Goal: Task Accomplishment & Management: Manage account settings

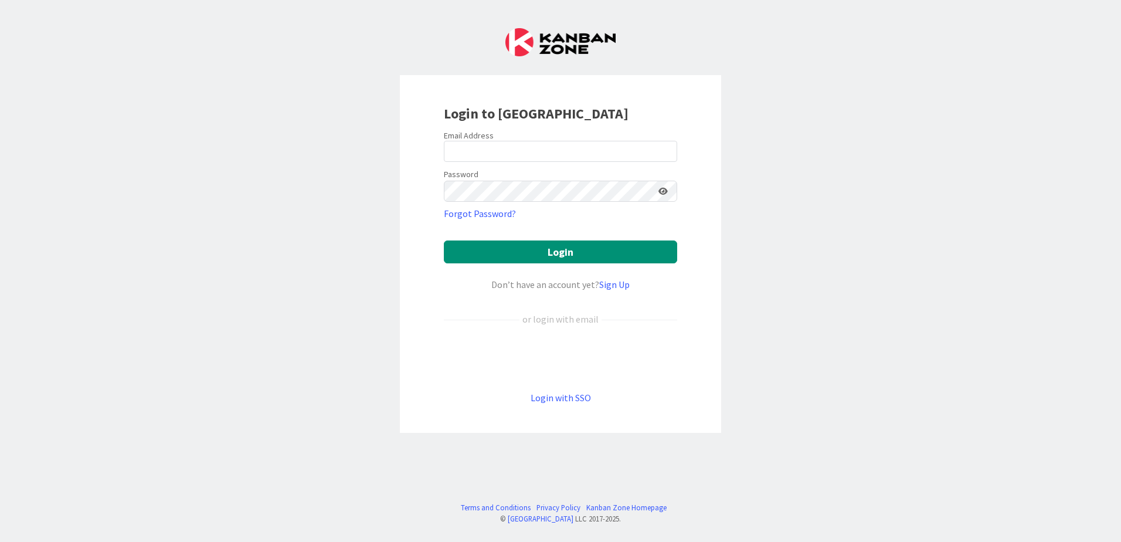
click at [444, 162] on div at bounding box center [444, 162] width 0 height 0
type input "[EMAIL_ADDRESS][DOMAIN_NAME]"
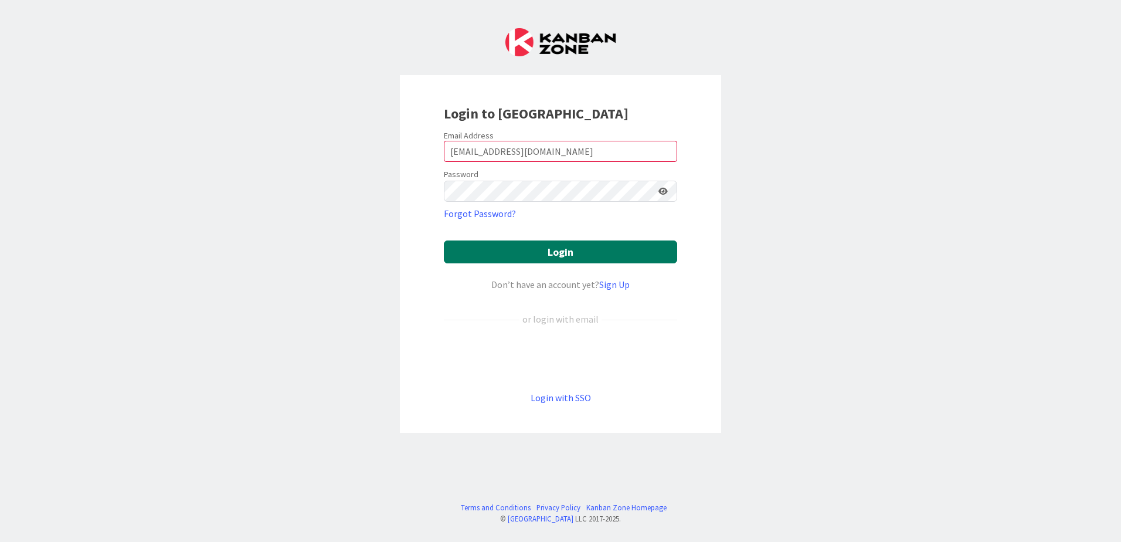
click at [582, 247] on button "Login" at bounding box center [560, 251] width 233 height 23
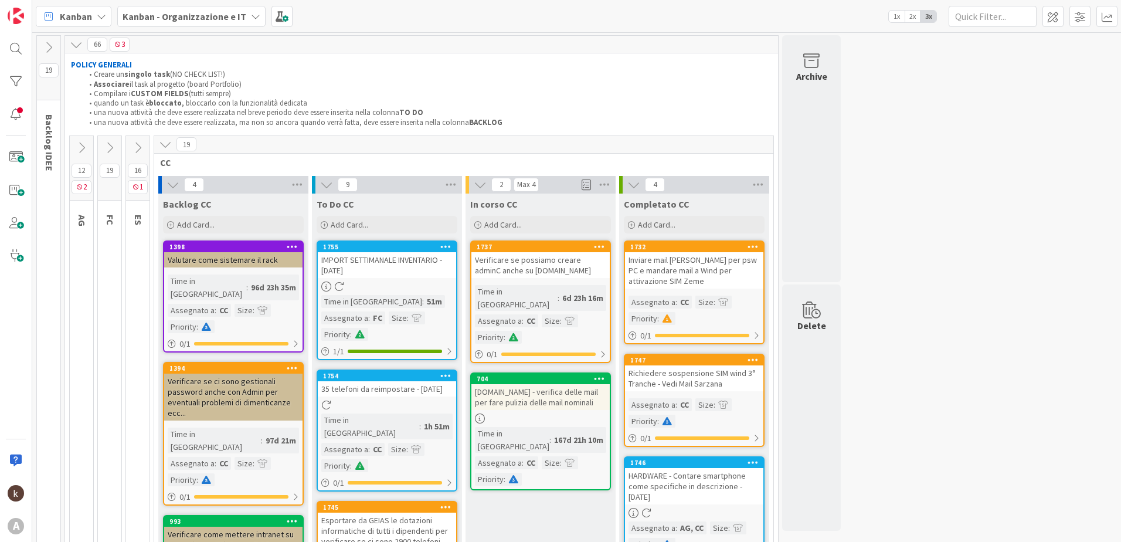
click at [169, 147] on icon at bounding box center [165, 144] width 13 height 13
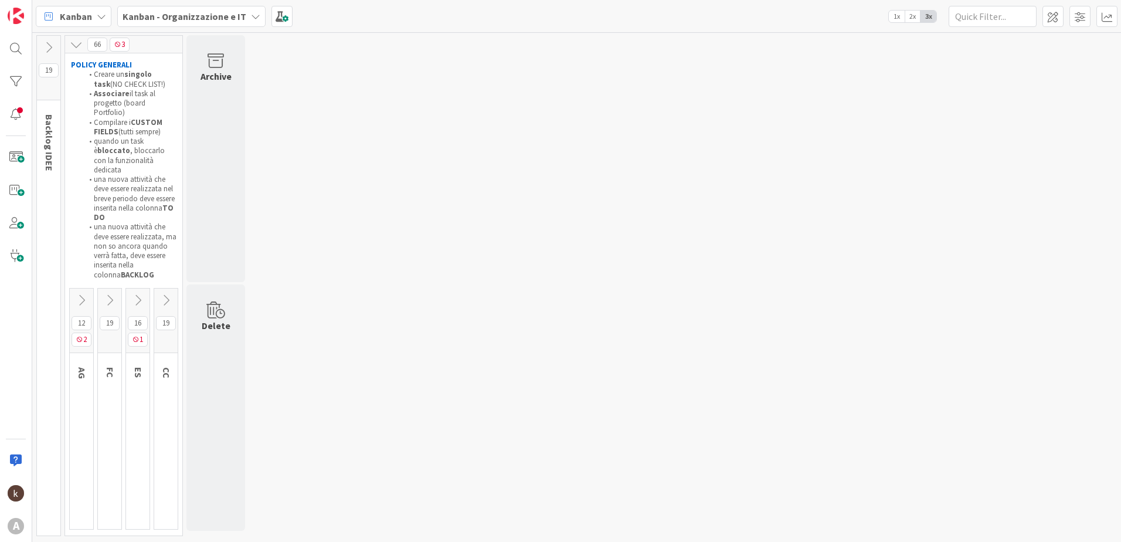
click at [114, 294] on icon at bounding box center [109, 300] width 13 height 13
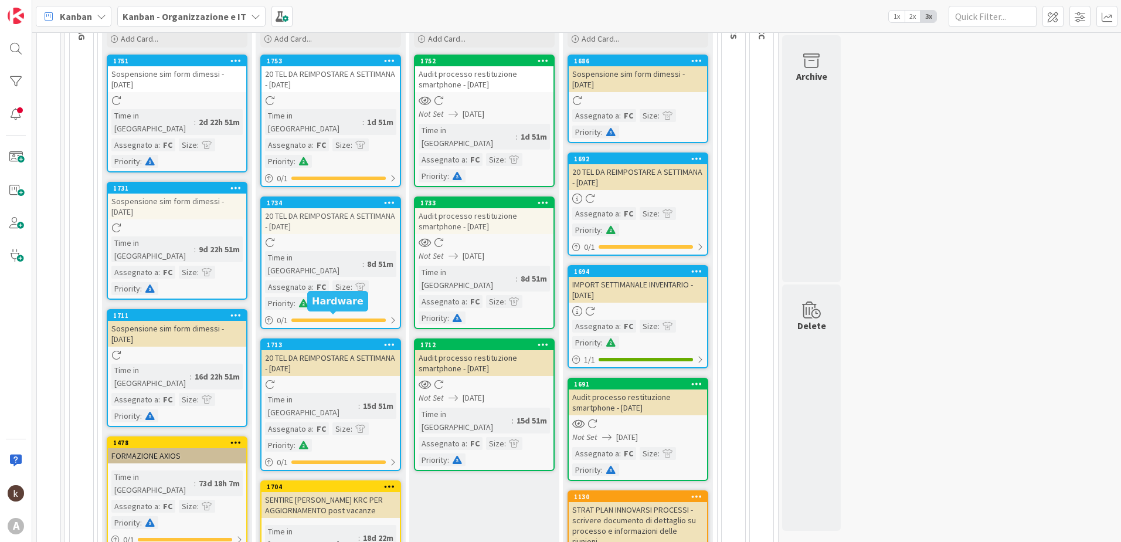
scroll to position [176, 0]
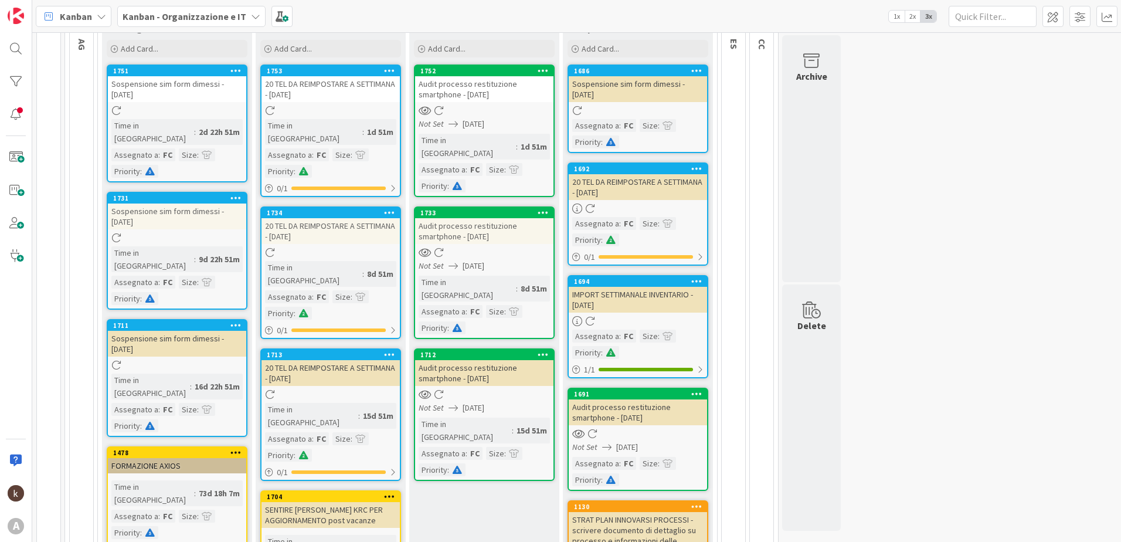
drag, startPoint x: 549, startPoint y: 73, endPoint x: 538, endPoint y: 70, distance: 10.9
drag, startPoint x: 538, startPoint y: 70, endPoint x: 522, endPoint y: 73, distance: 16.7
click at [522, 73] on div "1752" at bounding box center [486, 71] width 133 height 8
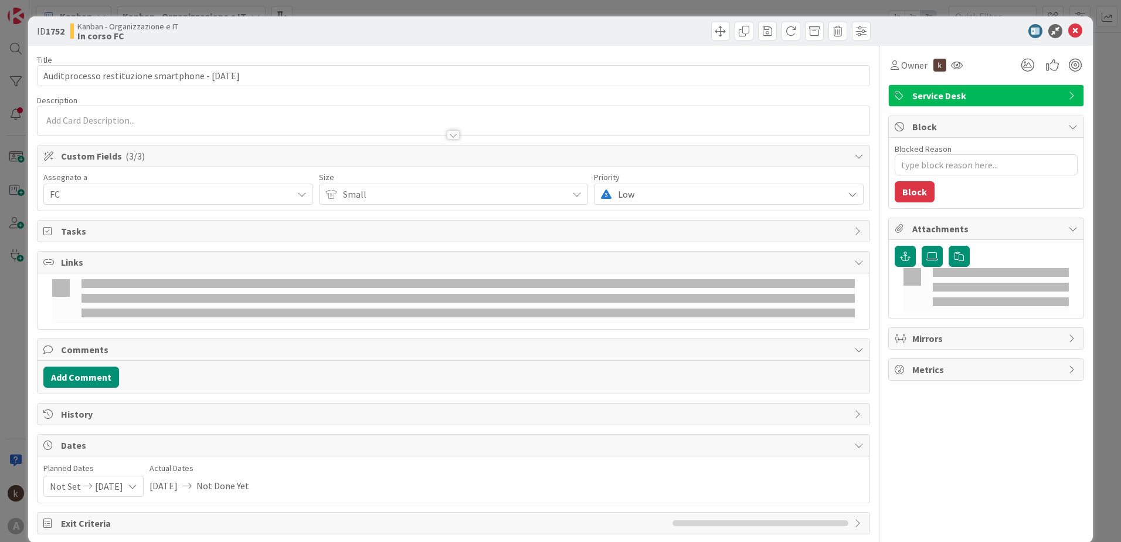
type textarea "x"
type input "Auditprocesso restituzione smartphone - [DATE]"
type textarea "x"
type input "Auditprocesso restituzione smartphone - [DATE]"
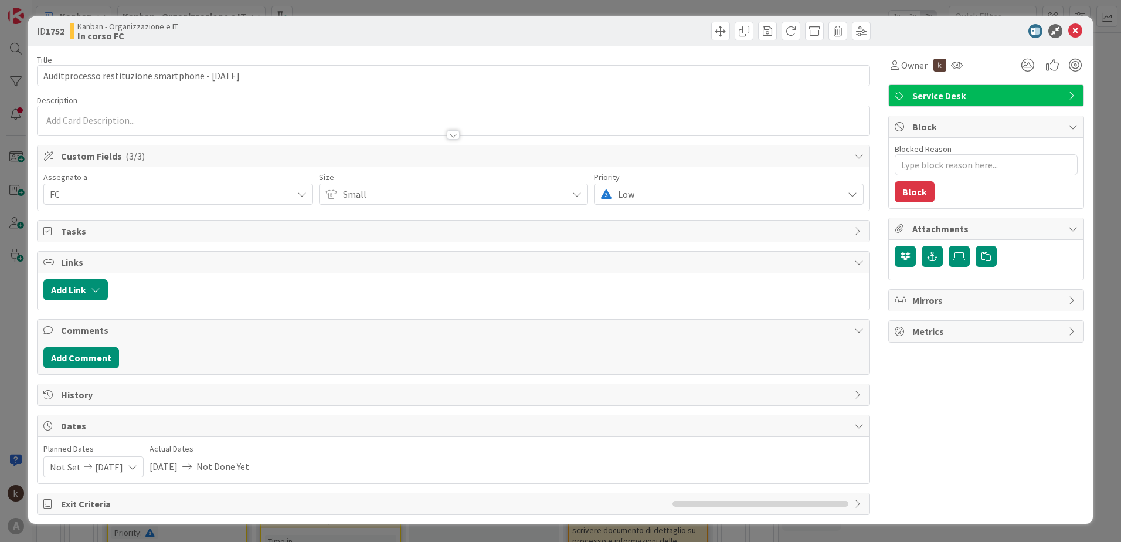
type textarea "x"
click at [1072, 25] on icon at bounding box center [1075, 31] width 14 height 14
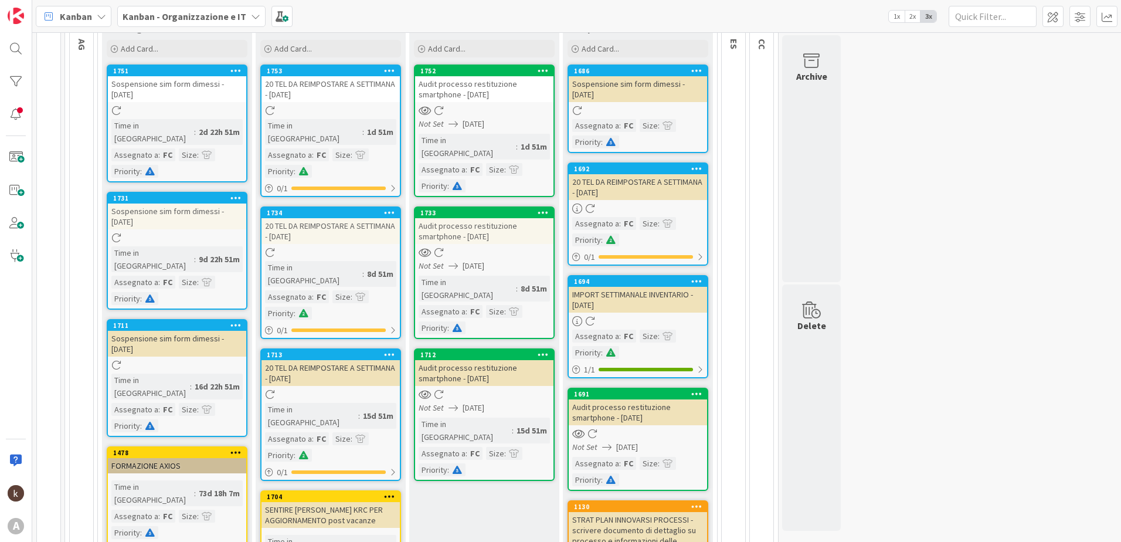
click at [542, 71] on icon at bounding box center [542, 70] width 11 height 8
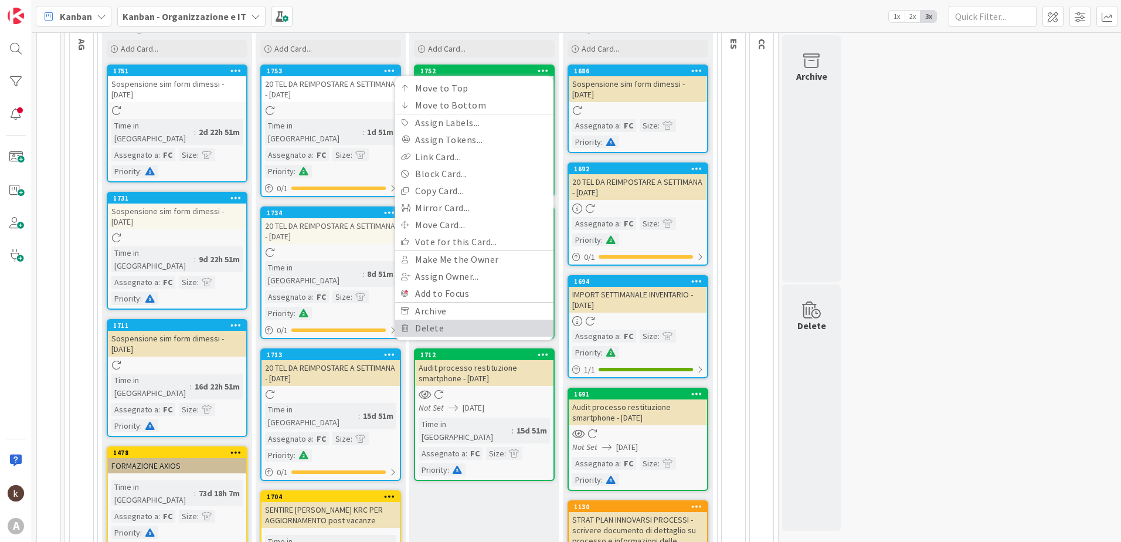
click at [439, 324] on link "Delete" at bounding box center [474, 327] width 158 height 17
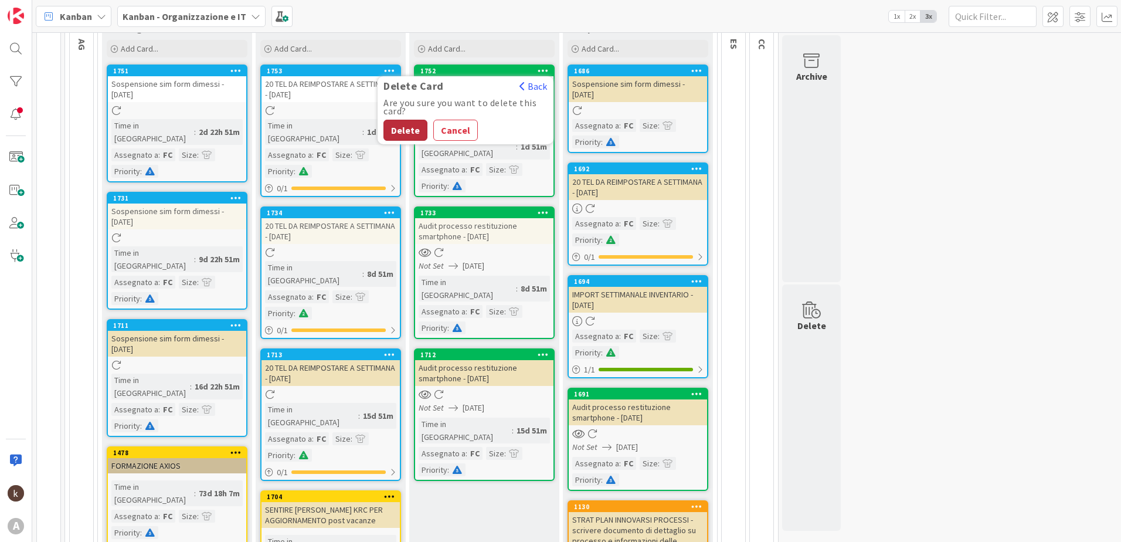
click at [408, 134] on button "Delete" at bounding box center [405, 130] width 44 height 21
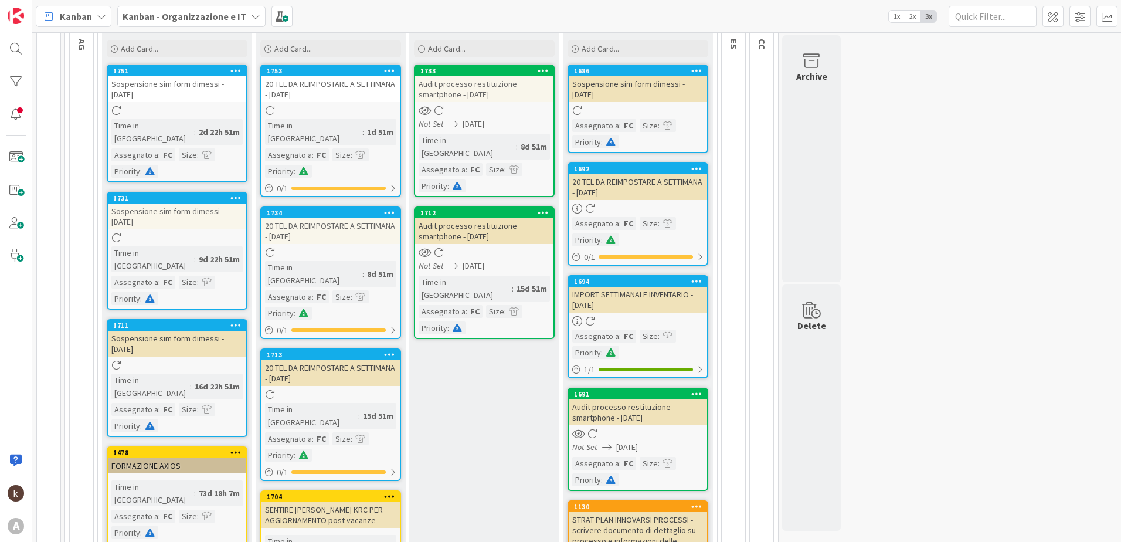
click at [542, 71] on icon at bounding box center [542, 70] width 11 height 8
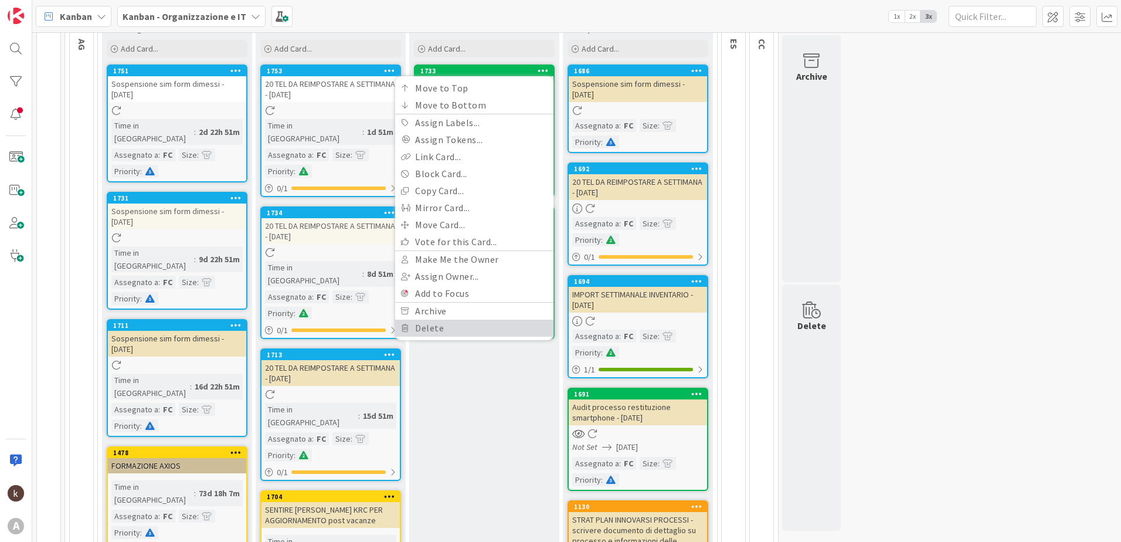
click at [428, 326] on link "Delete" at bounding box center [474, 327] width 158 height 17
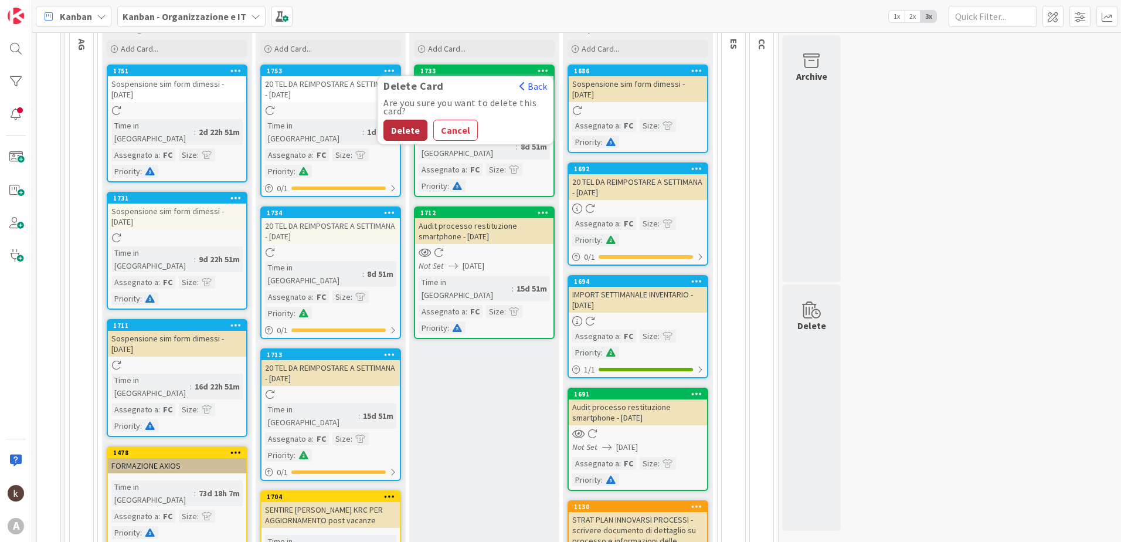
click at [401, 131] on button "Delete" at bounding box center [405, 130] width 44 height 21
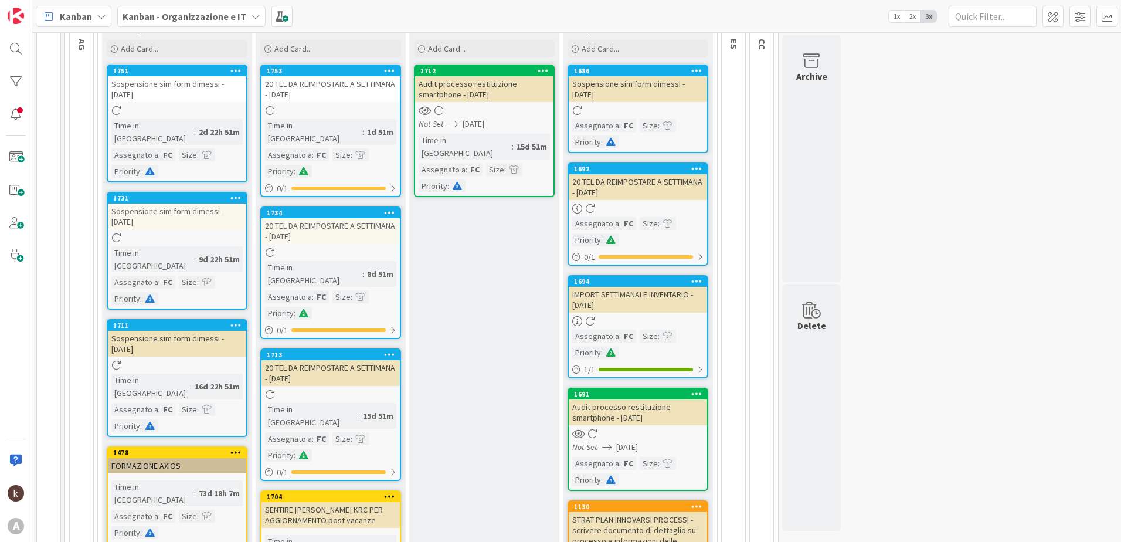
click at [539, 73] on icon at bounding box center [542, 70] width 11 height 8
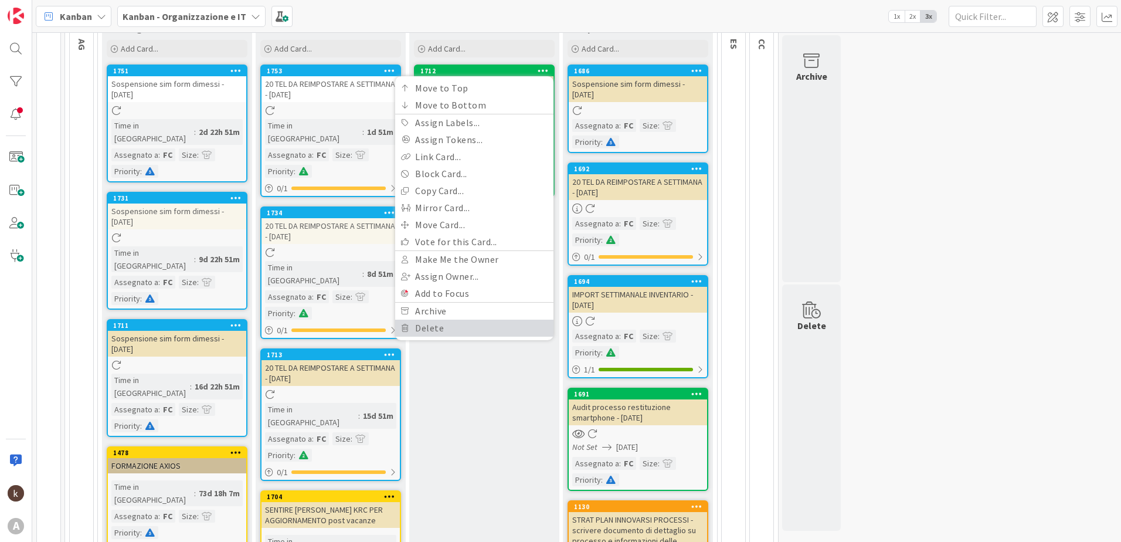
click at [437, 328] on link "Delete" at bounding box center [474, 327] width 158 height 17
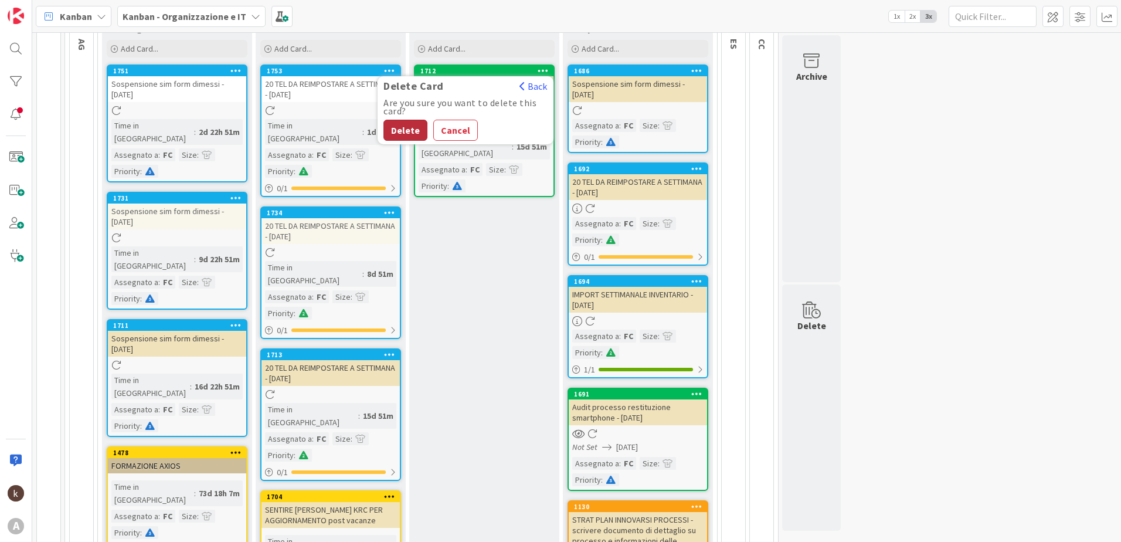
click at [394, 126] on button "Delete" at bounding box center [405, 130] width 44 height 21
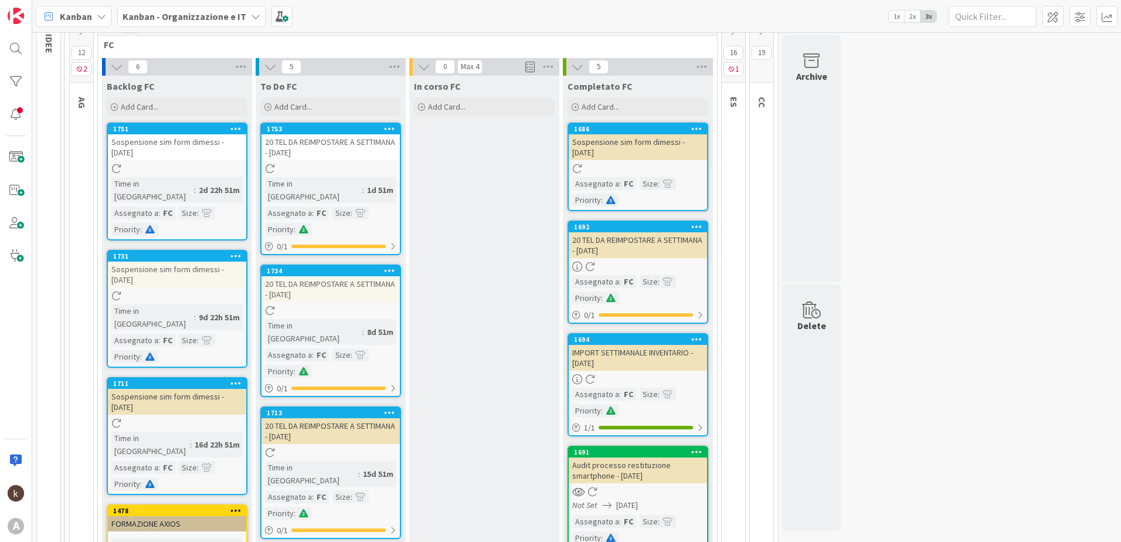
scroll to position [117, 0]
click at [386, 128] on icon at bounding box center [389, 129] width 11 height 8
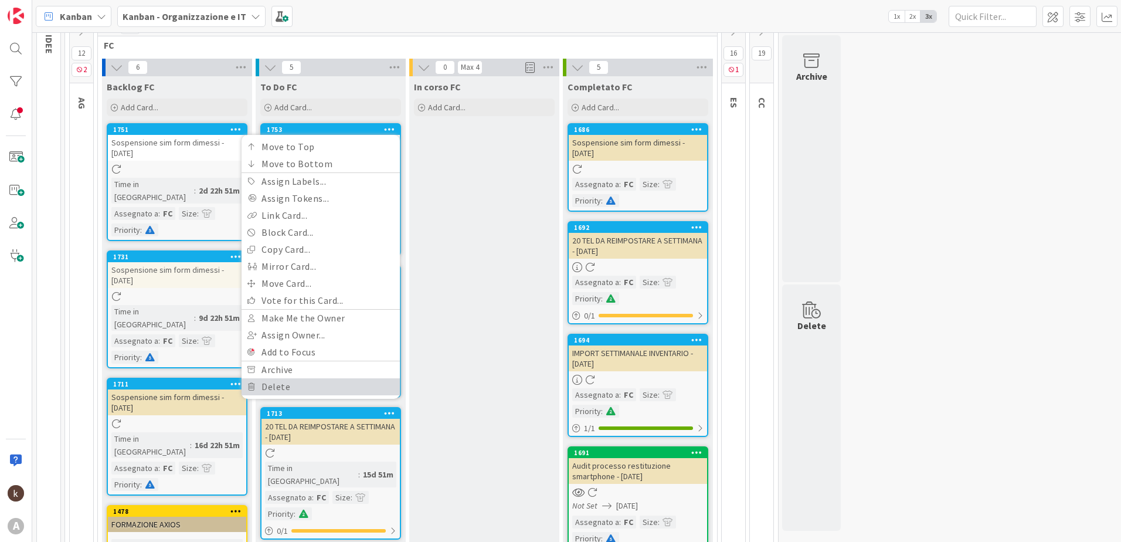
click at [286, 380] on link "Delete" at bounding box center [320, 386] width 158 height 17
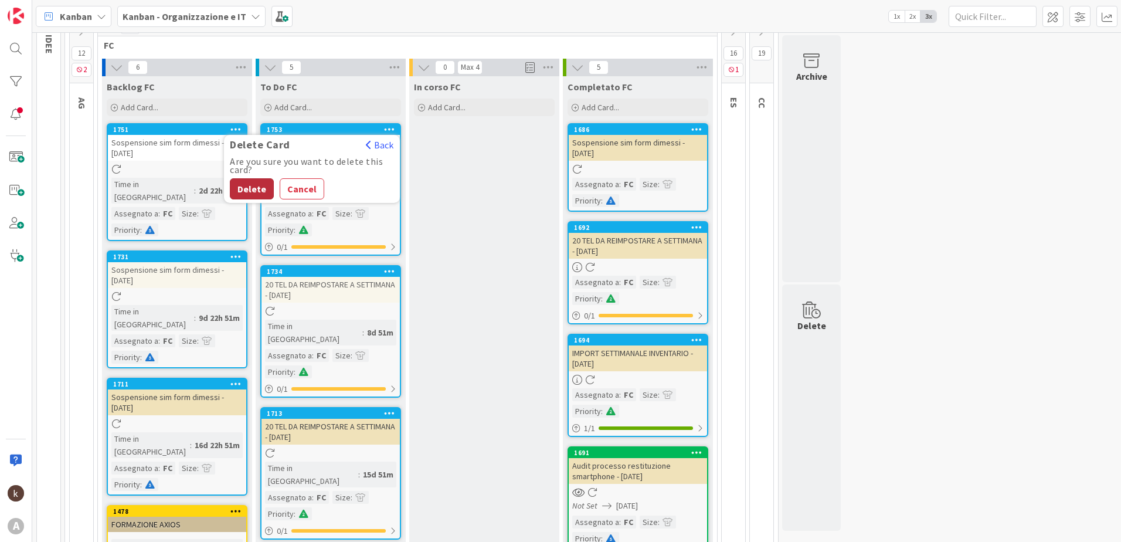
click at [247, 187] on button "Delete" at bounding box center [252, 188] width 44 height 21
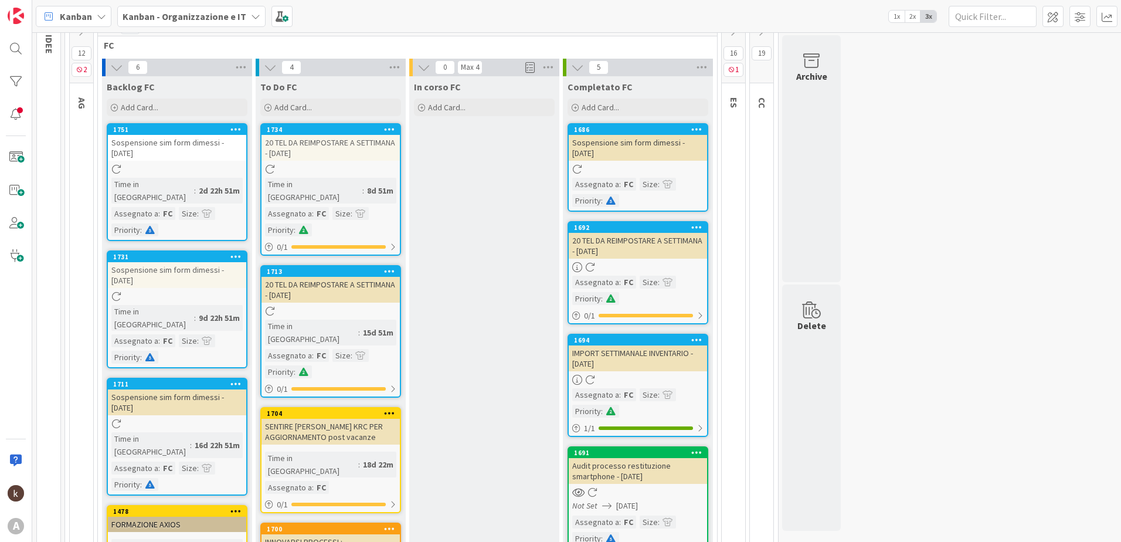
click at [380, 127] on div at bounding box center [389, 129] width 21 height 8
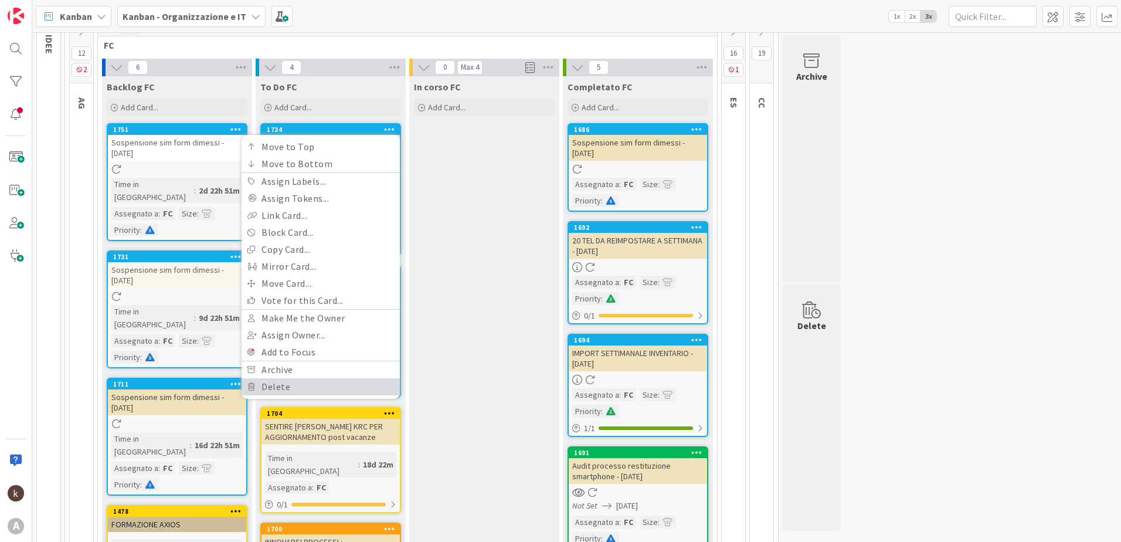
click at [285, 382] on link "Delete" at bounding box center [320, 386] width 158 height 17
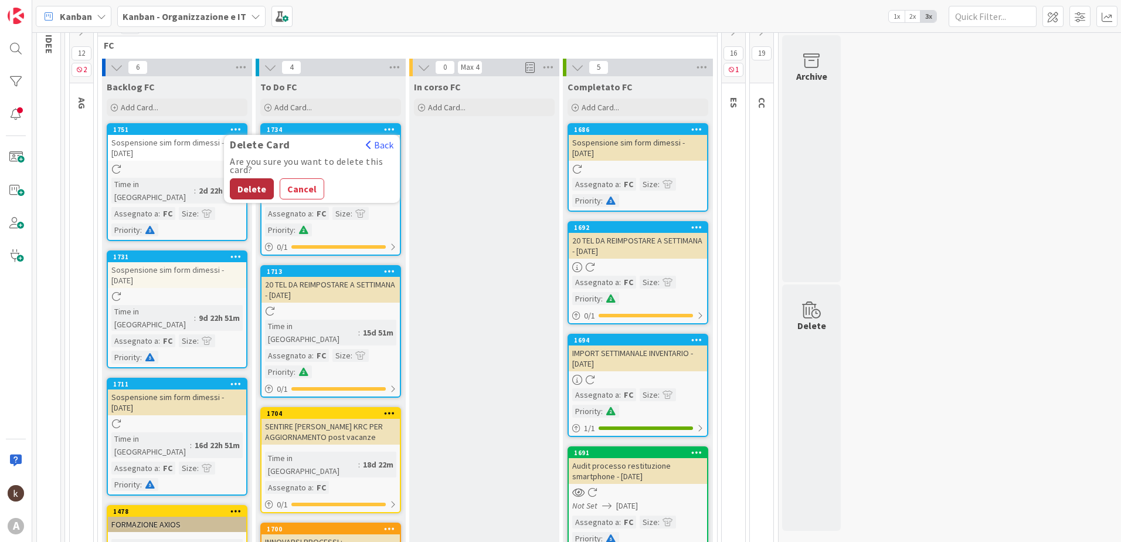
click at [258, 189] on button "Delete" at bounding box center [252, 188] width 44 height 21
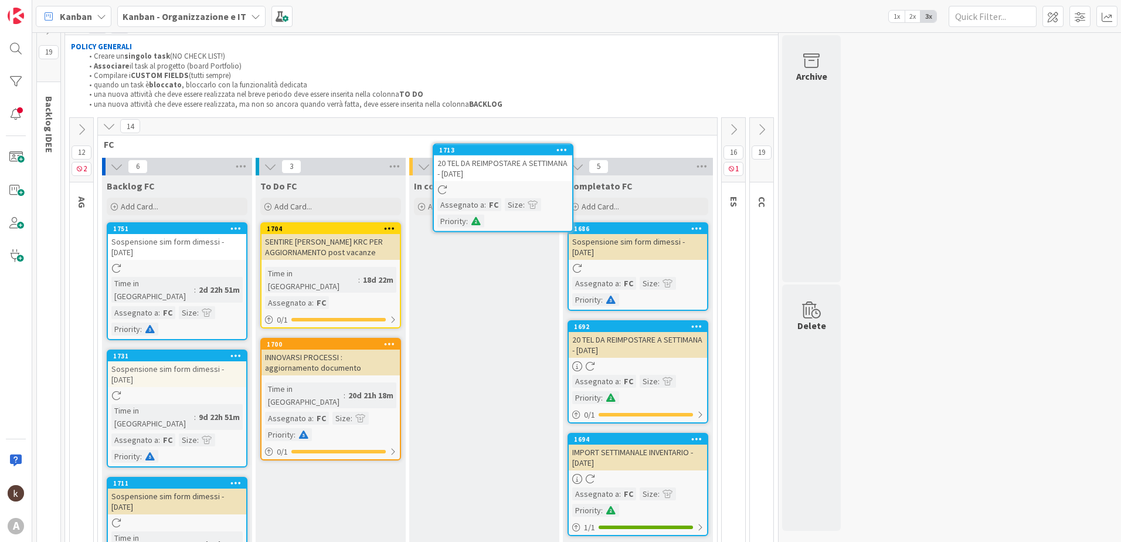
scroll to position [16, 0]
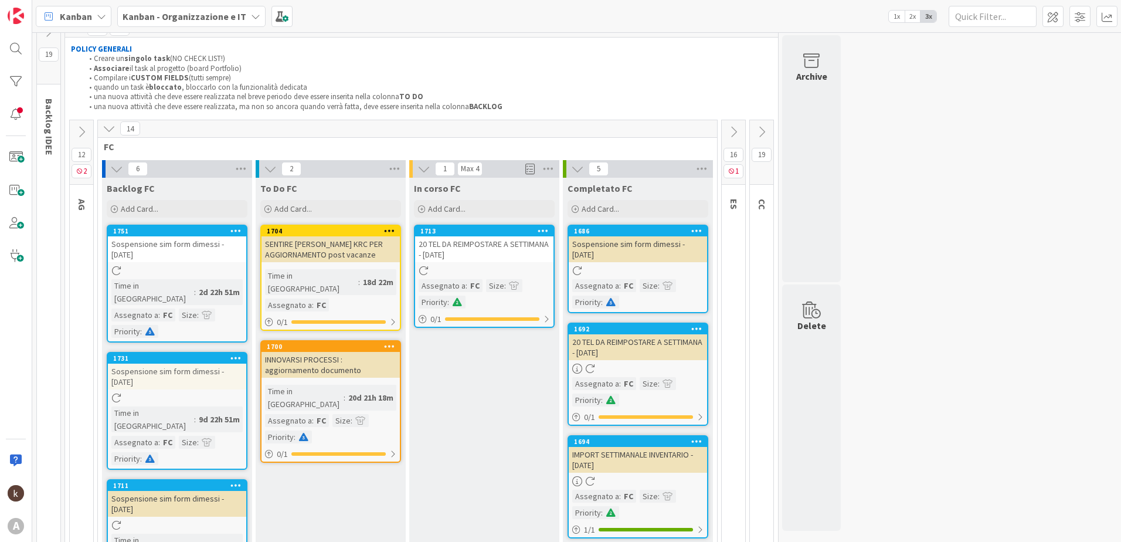
click at [236, 230] on icon at bounding box center [235, 230] width 11 height 8
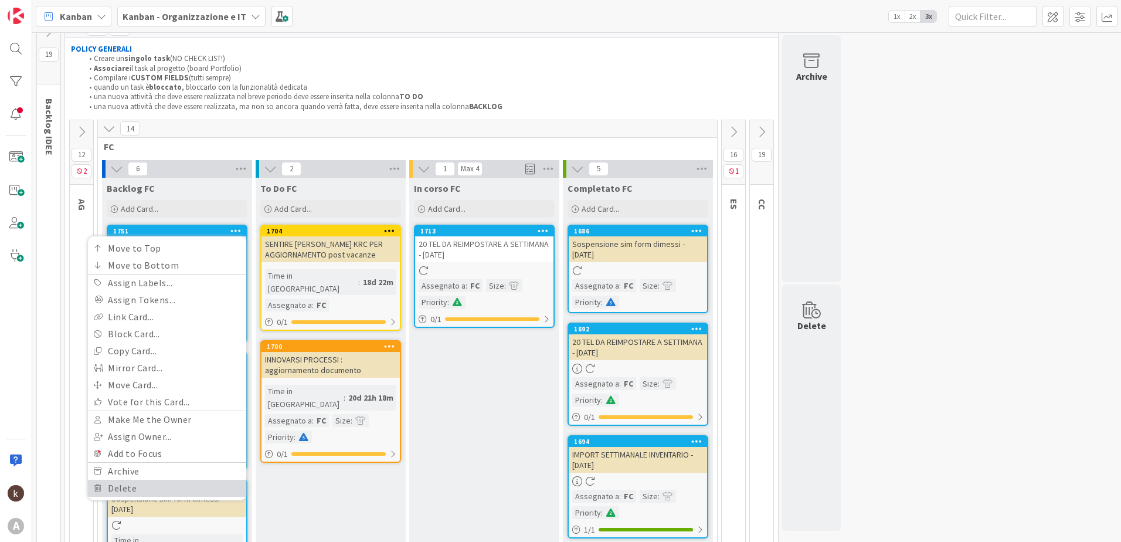
click at [151, 486] on link "Delete" at bounding box center [167, 487] width 158 height 17
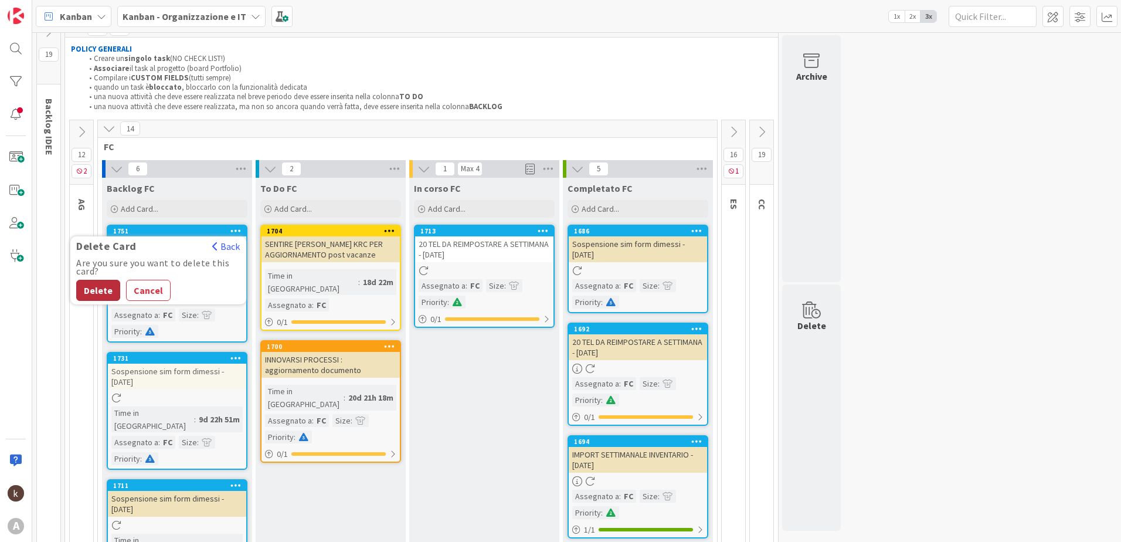
click at [93, 295] on button "Delete" at bounding box center [98, 290] width 44 height 21
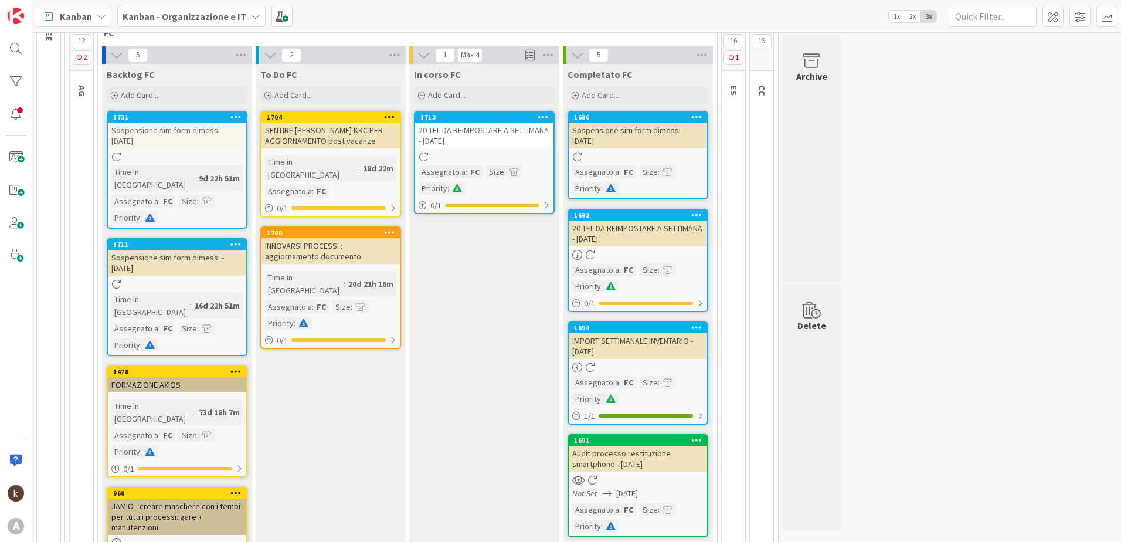
scroll to position [133, 0]
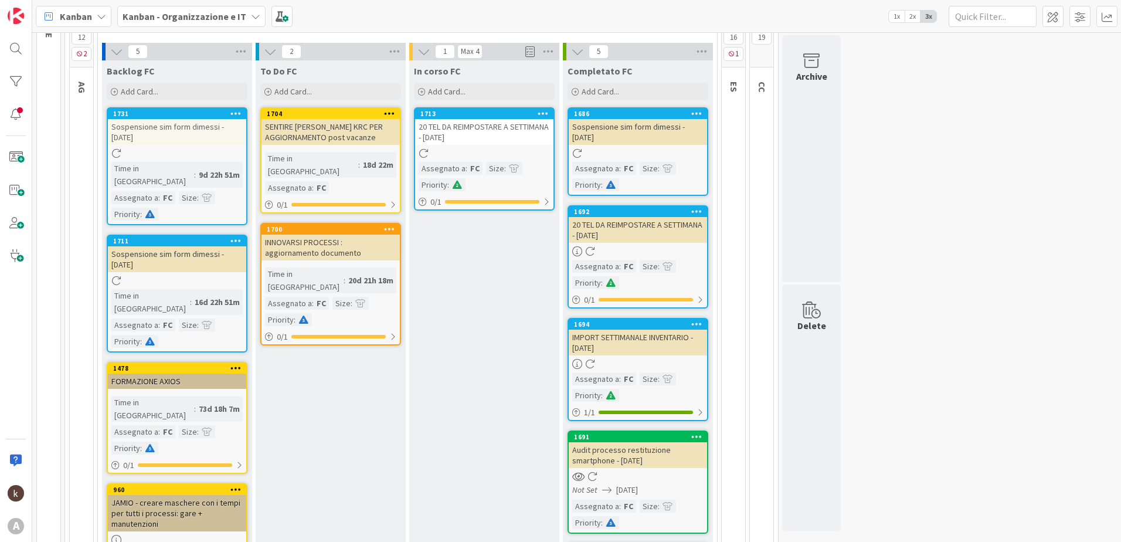
click at [240, 112] on icon at bounding box center [235, 113] width 11 height 8
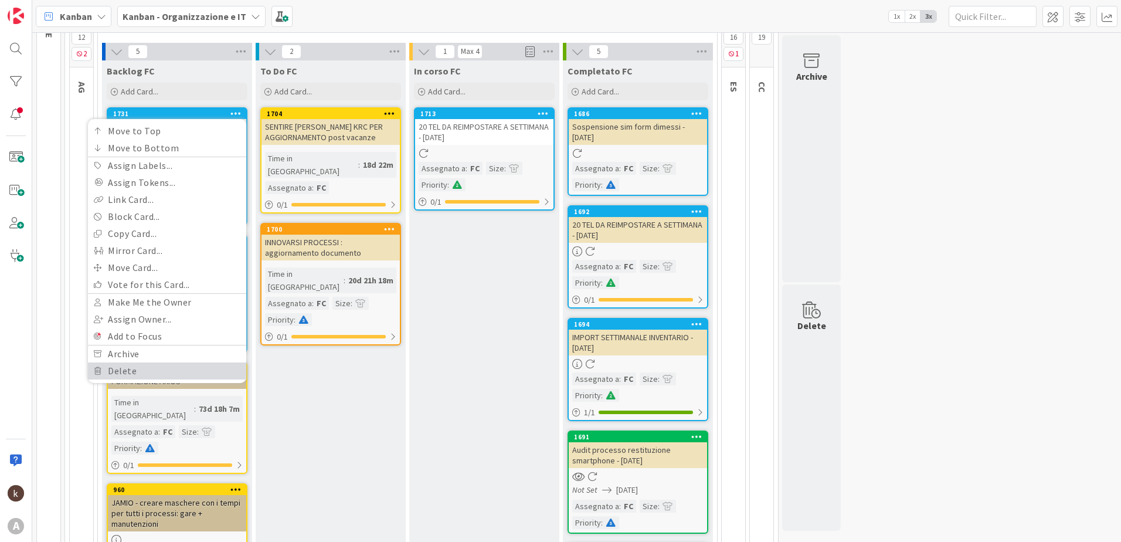
click at [115, 372] on link "Delete" at bounding box center [167, 370] width 158 height 17
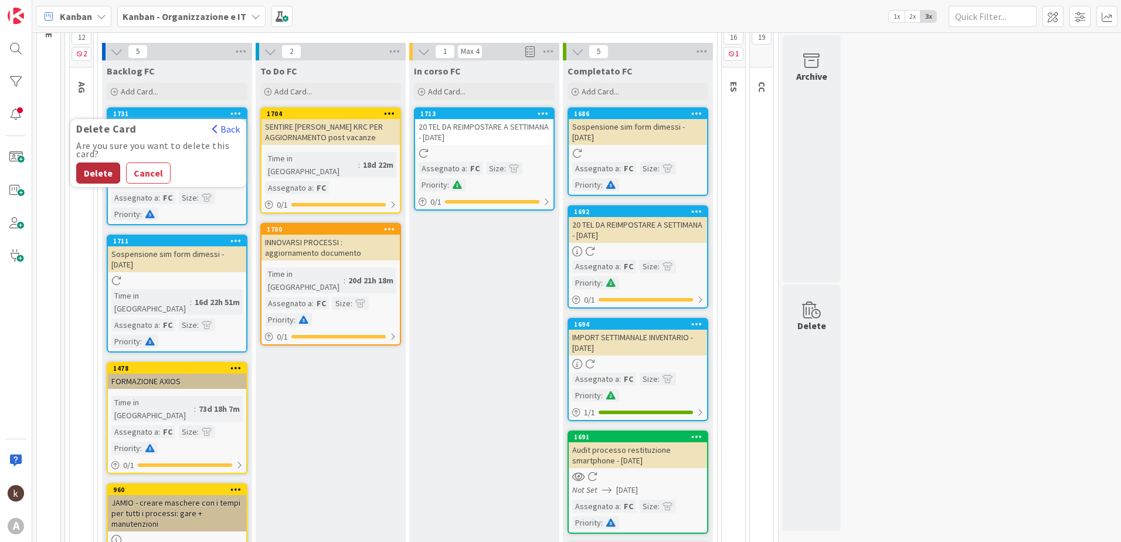
click at [93, 172] on button "Delete" at bounding box center [98, 172] width 44 height 21
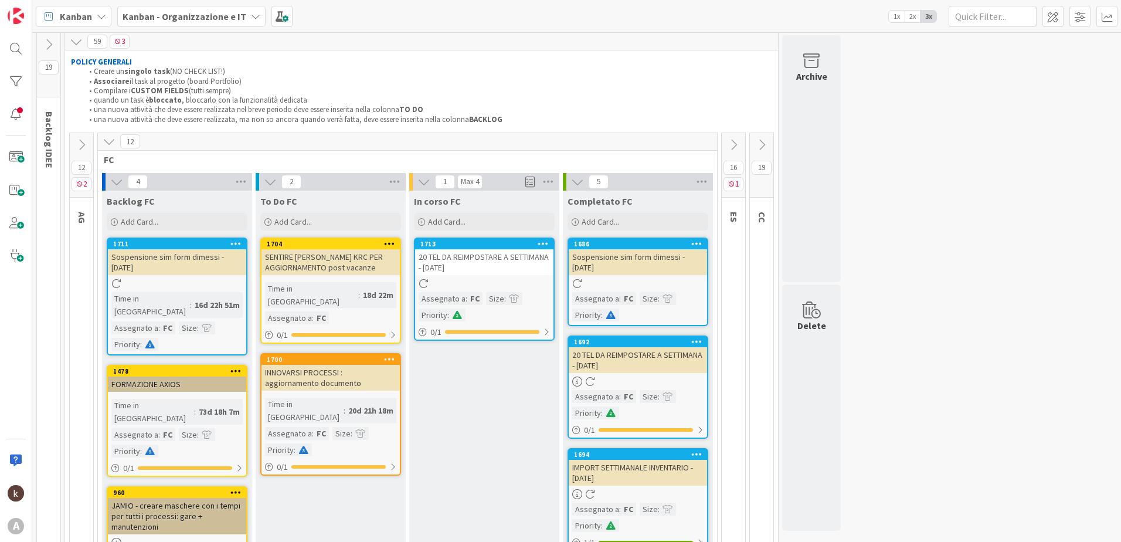
scroll to position [0, 0]
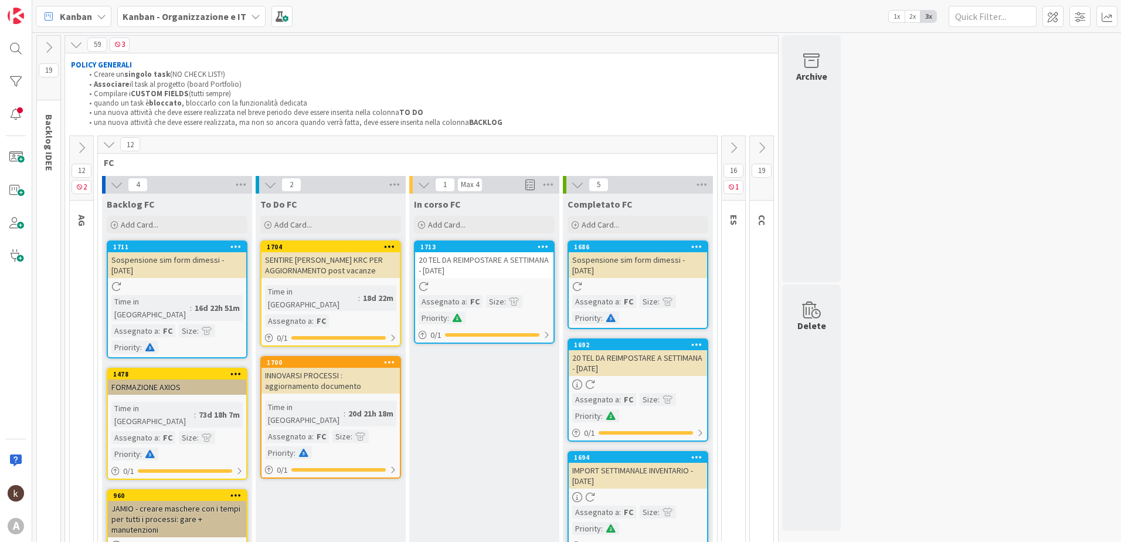
click at [246, 22] on div "Kanban - Organizzazione e IT" at bounding box center [191, 16] width 148 height 21
